Goal: Task Accomplishment & Management: Manage account settings

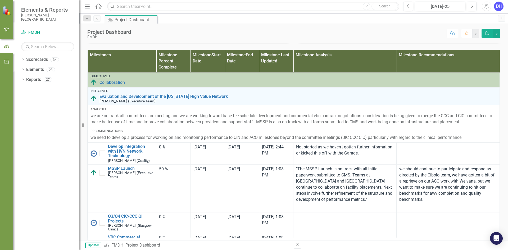
click at [497, 6] on div "DH" at bounding box center [499, 7] width 10 height 10
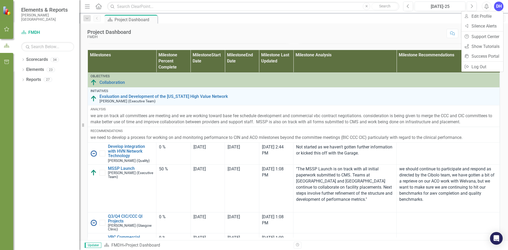
click at [336, 33] on div "Score: N/A [DATE]-25 Completed Comment Favorite PDF" at bounding box center [317, 33] width 367 height 9
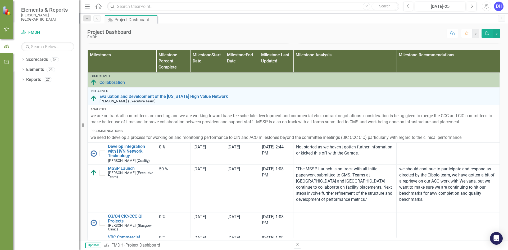
click at [498, 4] on div "DH" at bounding box center [499, 7] width 10 height 10
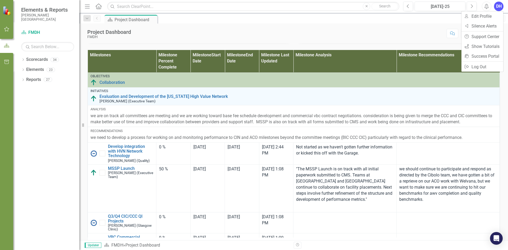
click at [347, 26] on div "Project Dashboard FMDH Score: N/A [DATE]-25 Completed Comment Favorite PDF" at bounding box center [293, 32] width 429 height 16
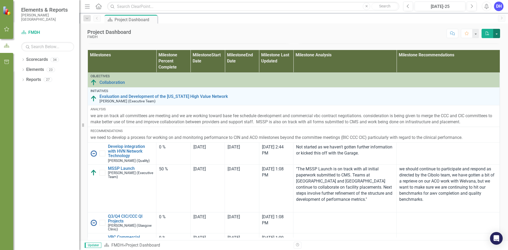
click at [496, 35] on button "button" at bounding box center [497, 33] width 7 height 9
click at [341, 29] on div "Score: N/A [DATE]-25 Completed Comment Favorite PDF" at bounding box center [317, 33] width 367 height 9
click at [7, 63] on icon "button" at bounding box center [7, 62] width 6 height 4
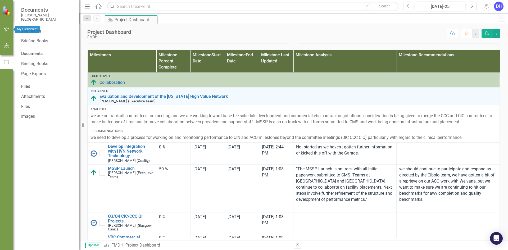
click at [7, 27] on icon "button" at bounding box center [6, 29] width 5 height 5
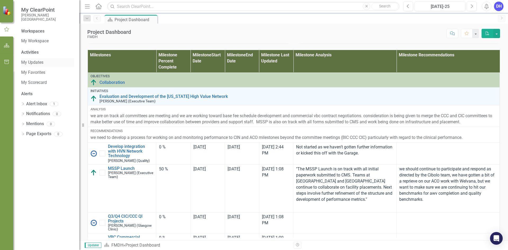
click at [31, 61] on link "My Updates" at bounding box center [47, 63] width 53 height 6
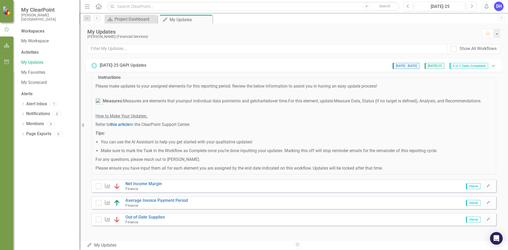
click at [492, 67] on icon at bounding box center [493, 66] width 3 height 2
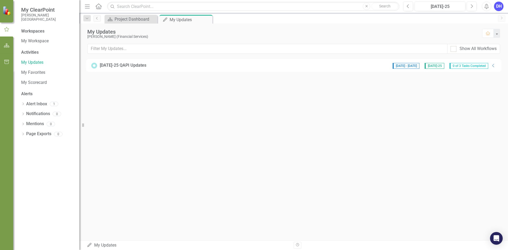
click at [484, 66] on span "0 of 3 Tasks Completed" at bounding box center [469, 66] width 39 height 6
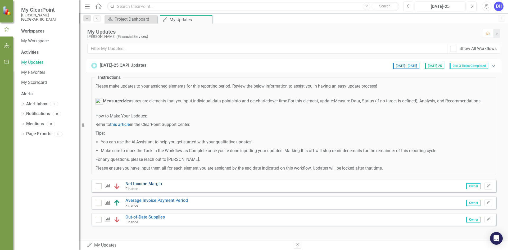
click at [146, 186] on link "Net Income Margin" at bounding box center [144, 183] width 37 height 5
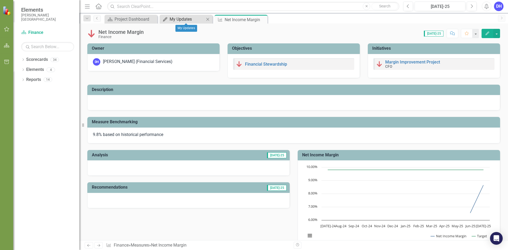
click at [173, 18] on div "My Updates" at bounding box center [187, 19] width 35 height 7
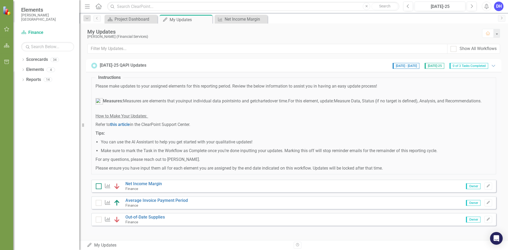
click at [100, 189] on div at bounding box center [99, 187] width 6 height 6
click at [99, 187] on input "checkbox" at bounding box center [97, 185] width 3 height 3
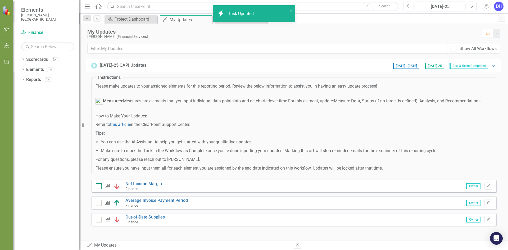
checkbox input "true"
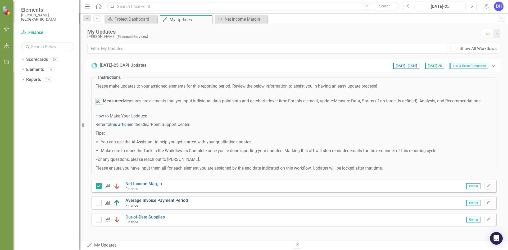
click at [138, 203] on link "Average Invoice Payment Period" at bounding box center [157, 200] width 62 height 5
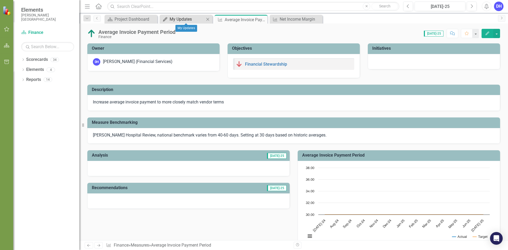
click at [185, 20] on div "My Updates" at bounding box center [187, 19] width 35 height 7
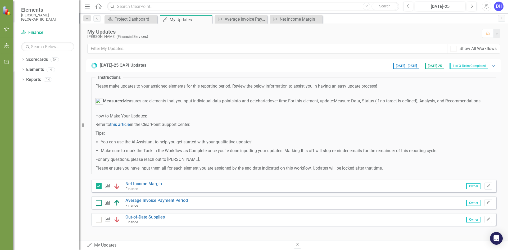
click at [99, 206] on div at bounding box center [99, 203] width 6 height 6
click at [99, 204] on input "checkbox" at bounding box center [97, 201] width 3 height 3
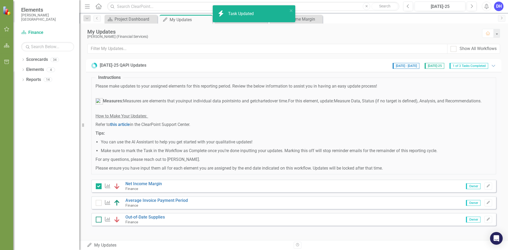
checkbox input "true"
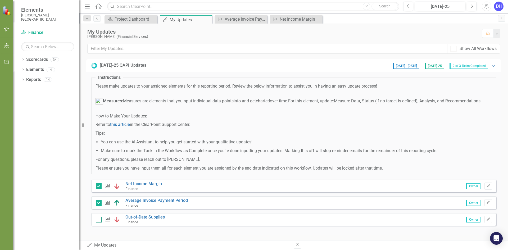
click at [100, 223] on div at bounding box center [99, 220] width 6 height 6
click at [99, 220] on input "checkbox" at bounding box center [97, 218] width 3 height 3
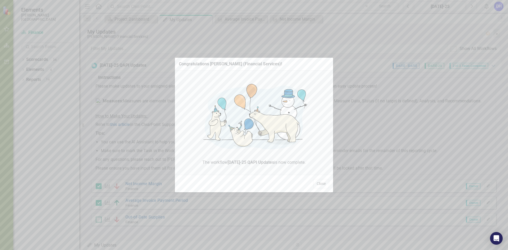
checkbox input "true"
click at [325, 185] on button "Close" at bounding box center [322, 183] width 16 height 9
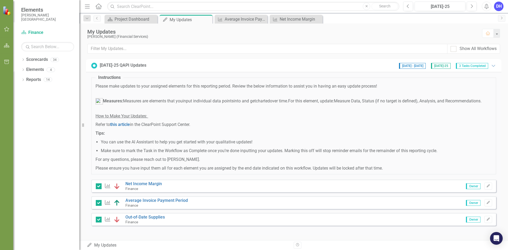
click at [498, 10] on div "DH" at bounding box center [499, 7] width 10 height 10
click at [479, 66] on link "Logout Log Out" at bounding box center [483, 67] width 42 height 10
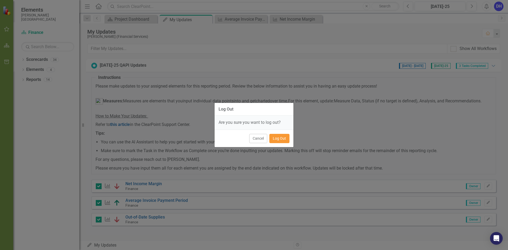
drag, startPoint x: 284, startPoint y: 139, endPoint x: 285, endPoint y: 144, distance: 4.6
click at [284, 139] on button "Log Out" at bounding box center [280, 138] width 20 height 9
